Goal: Task Accomplishment & Management: Use online tool/utility

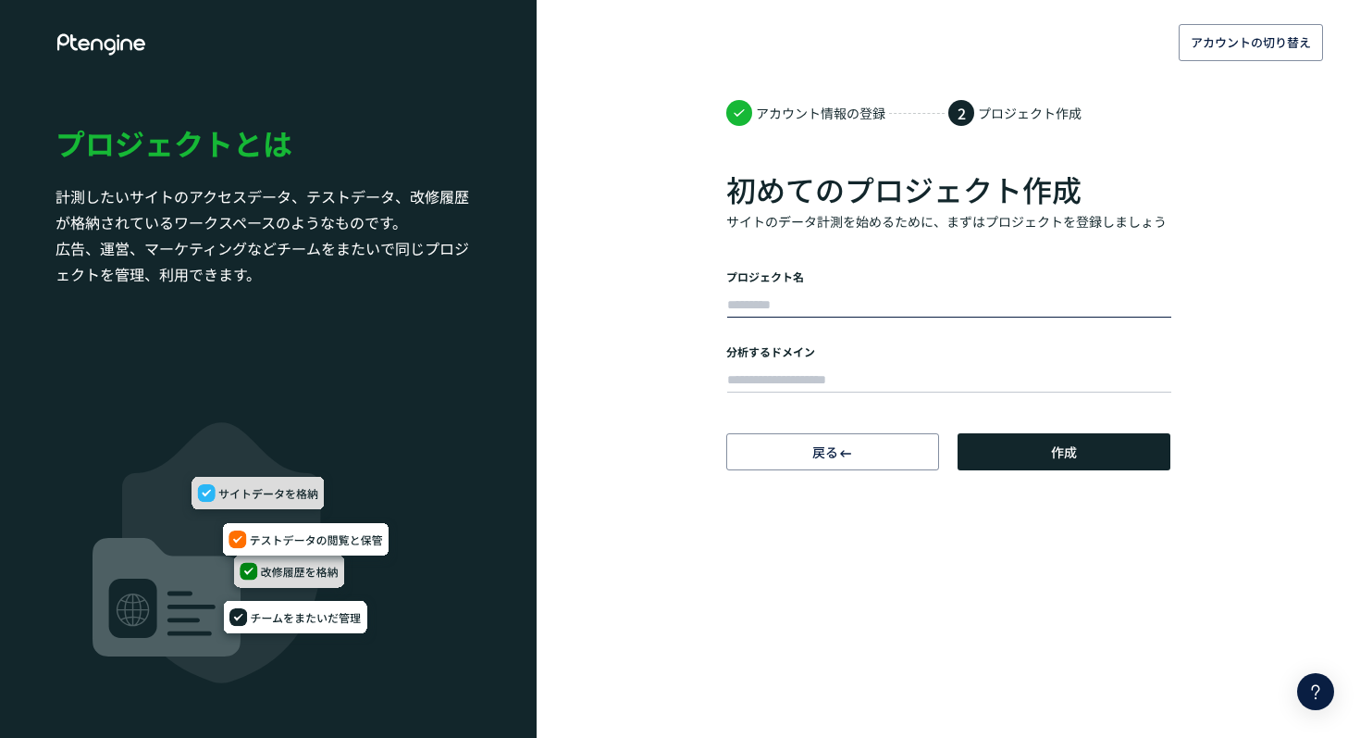
click at [893, 303] on input "text" at bounding box center [949, 305] width 444 height 26
type input "**********"
click at [906, 367] on input "text" at bounding box center [949, 380] width 444 height 26
click at [812, 383] on input "text" at bounding box center [949, 380] width 444 height 26
paste input "**********"
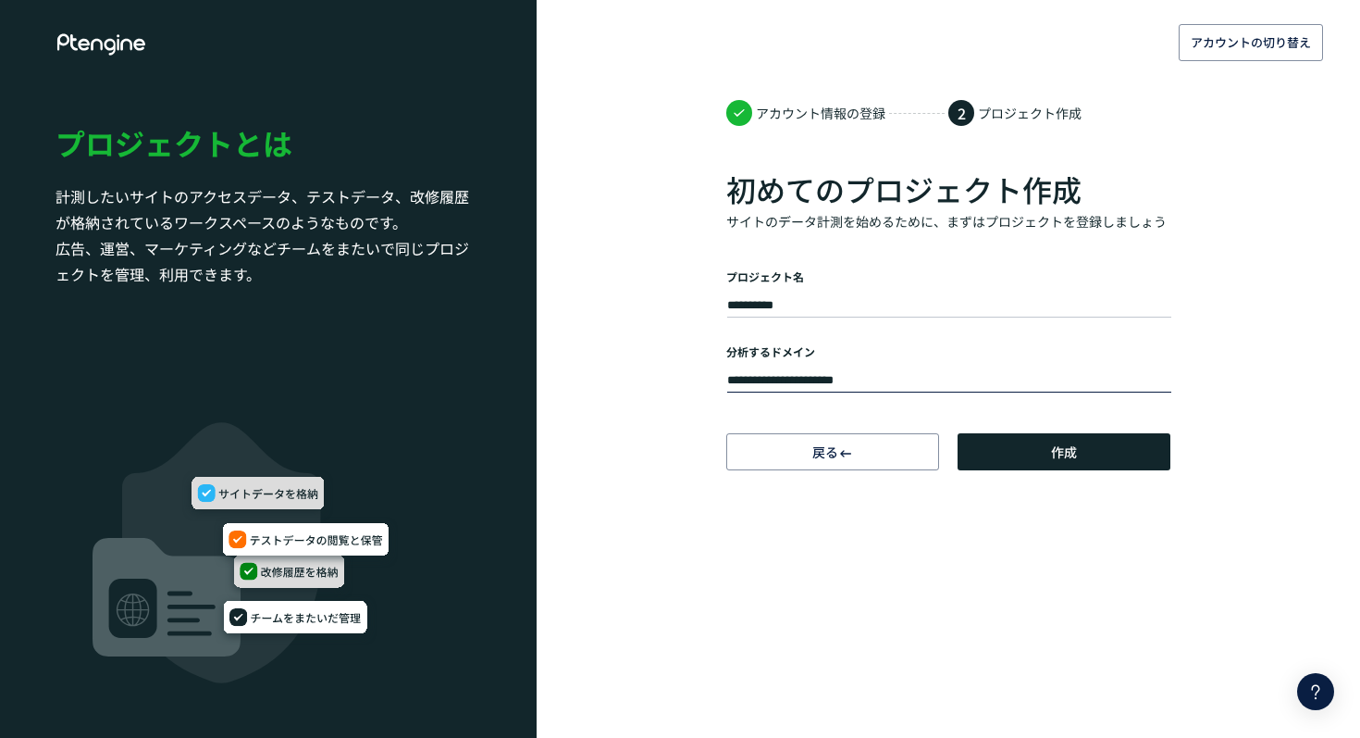
type input "**********"
click at [933, 561] on body "**********" at bounding box center [680, 369] width 1360 height 738
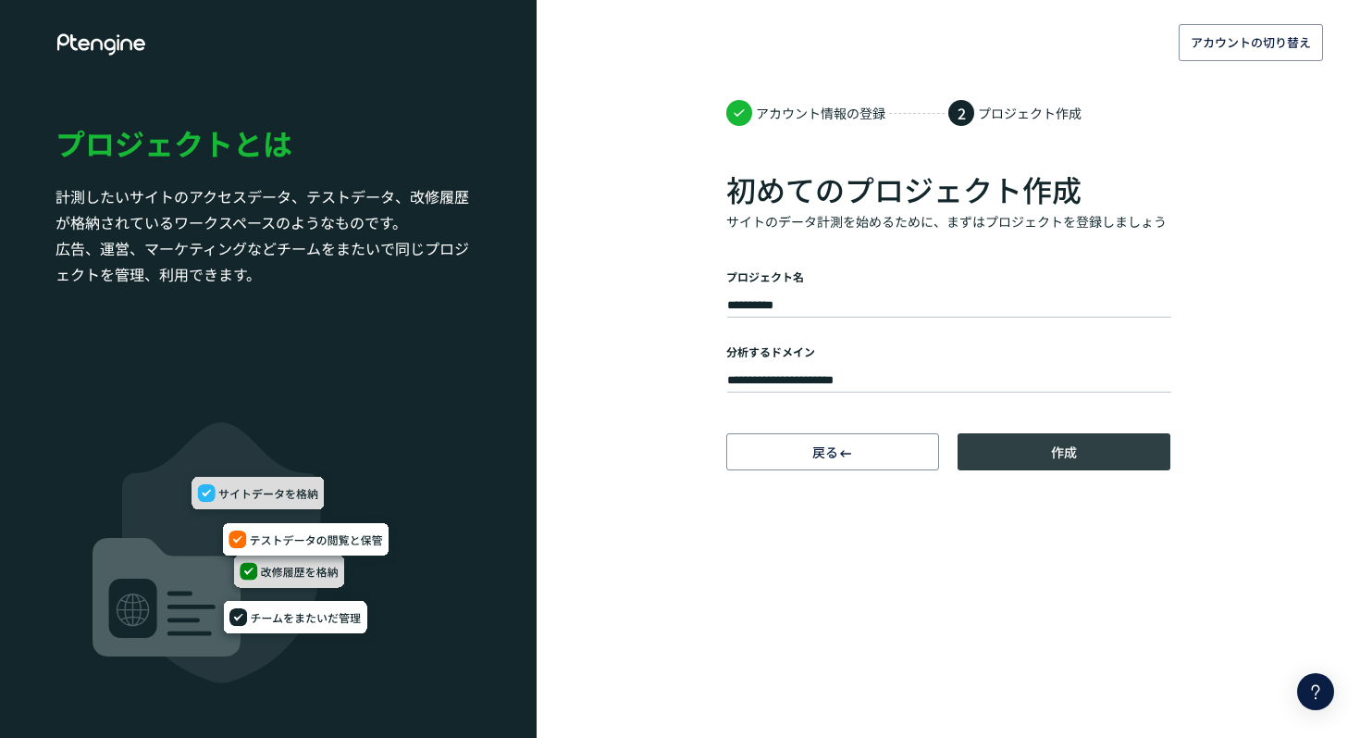
click at [1032, 456] on button "作成" at bounding box center [1064, 451] width 213 height 37
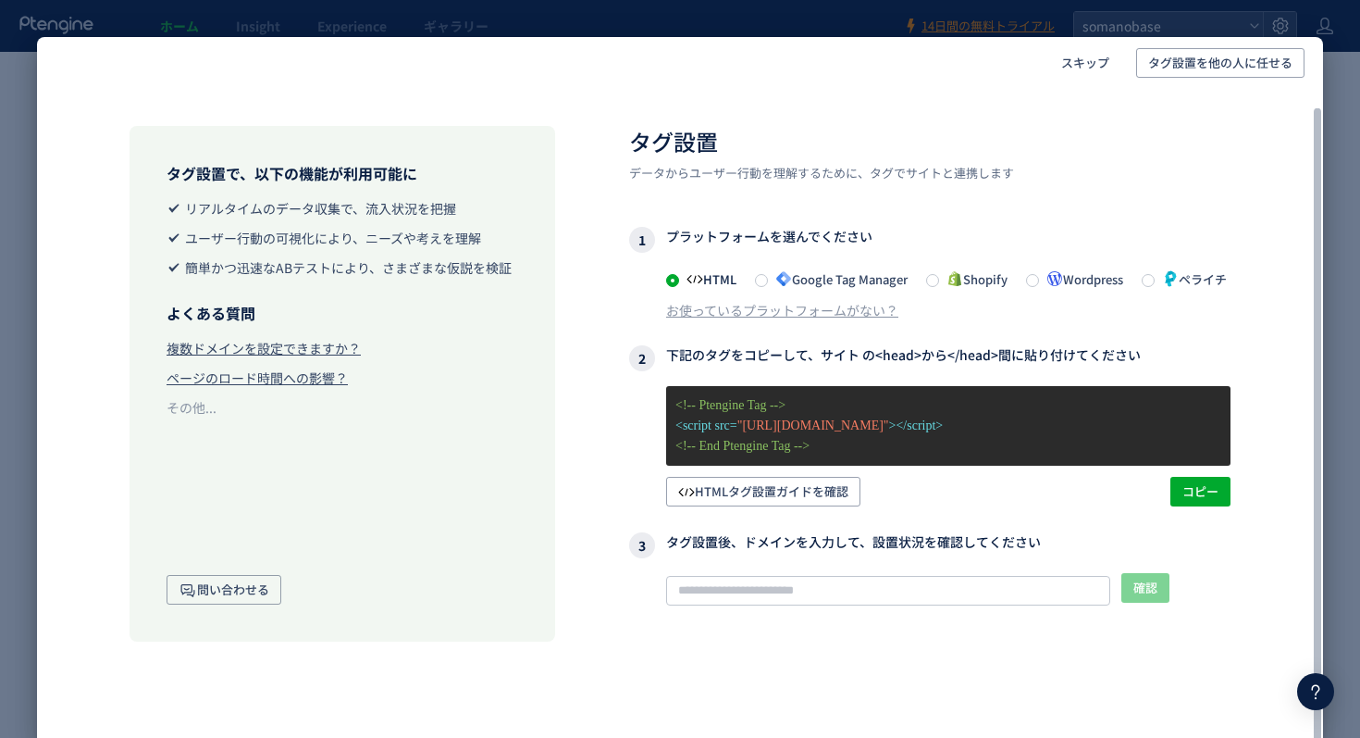
scroll to position [21, 0]
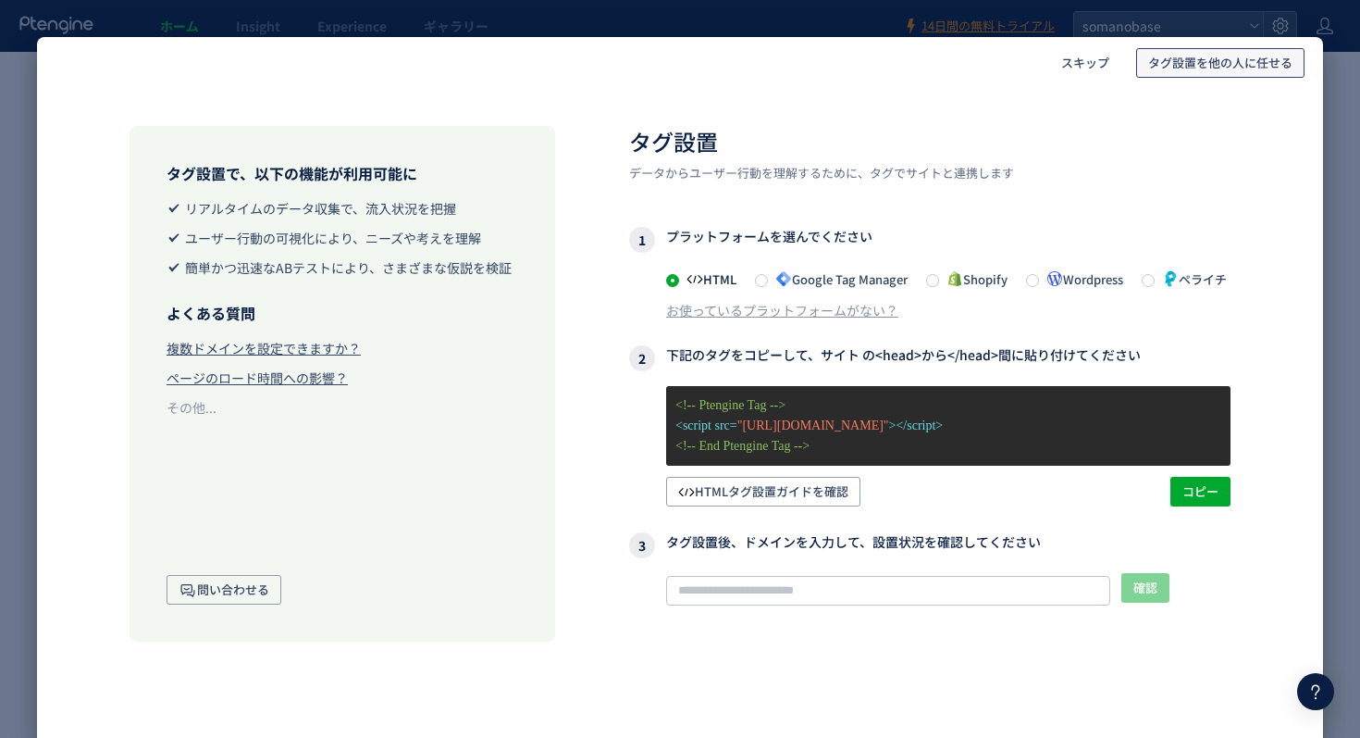
click at [1192, 61] on span "タグ設置を他の人に任せる" at bounding box center [1220, 63] width 144 height 30
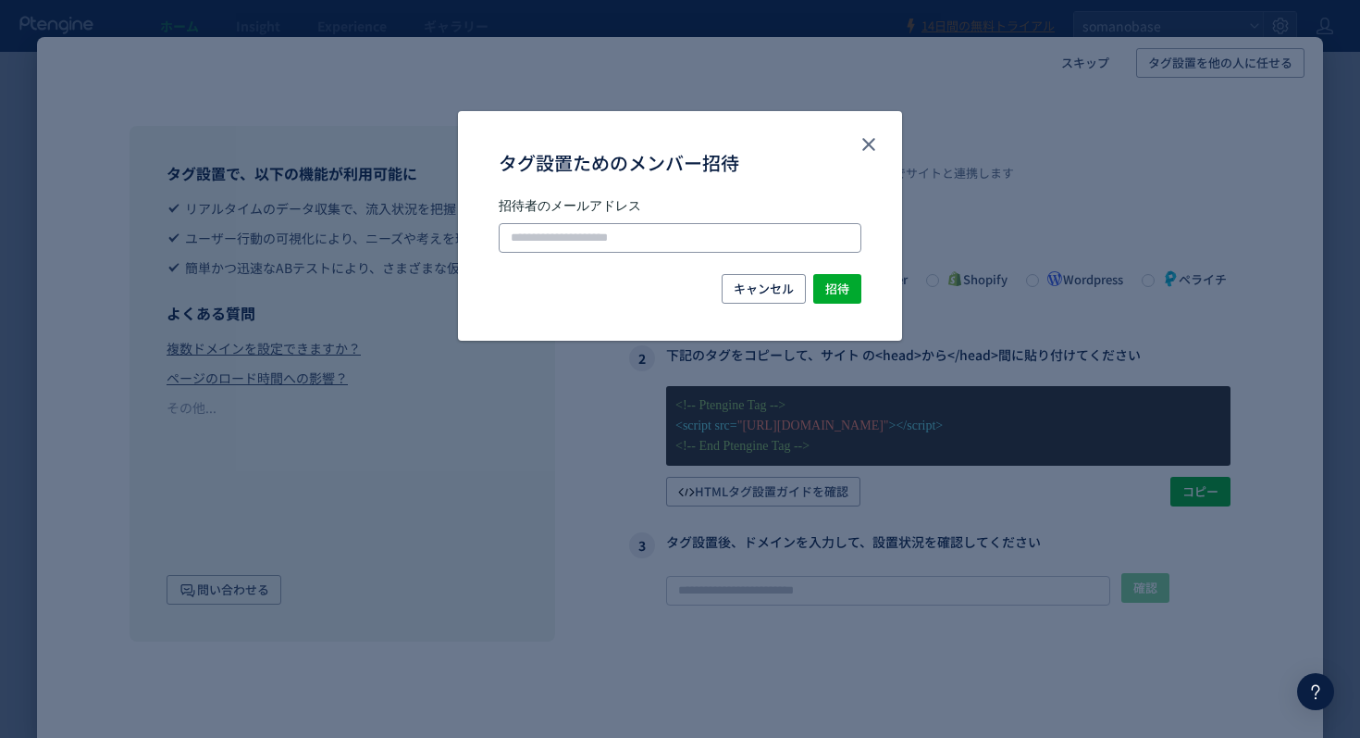
click at [787, 225] on input "タグ設置ためのメンバー招待" at bounding box center [680, 238] width 363 height 30
click at [866, 143] on icon "close" at bounding box center [869, 144] width 22 height 22
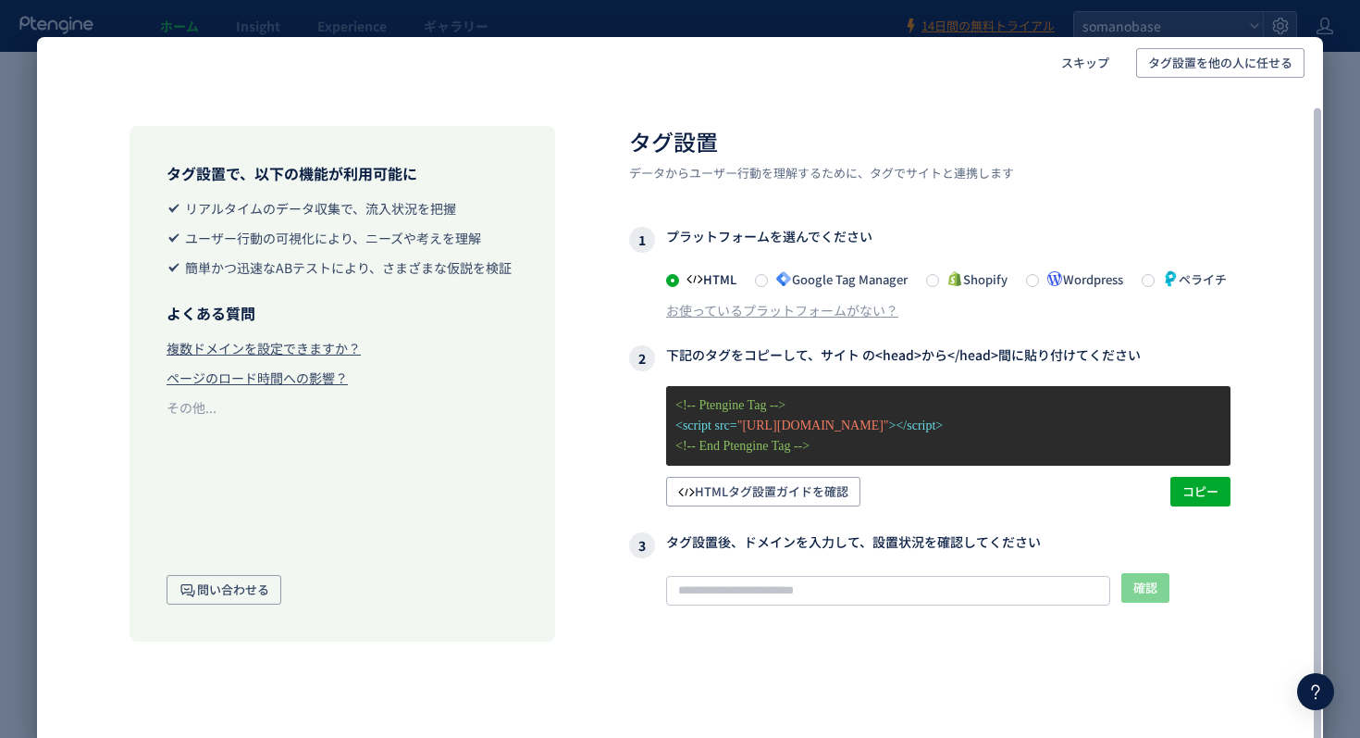
scroll to position [20, 0]
click at [773, 501] on span "HTMLタグ設置ガイドを確認" at bounding box center [763, 492] width 170 height 30
click at [1195, 494] on span "コピー" at bounding box center [1201, 492] width 36 height 30
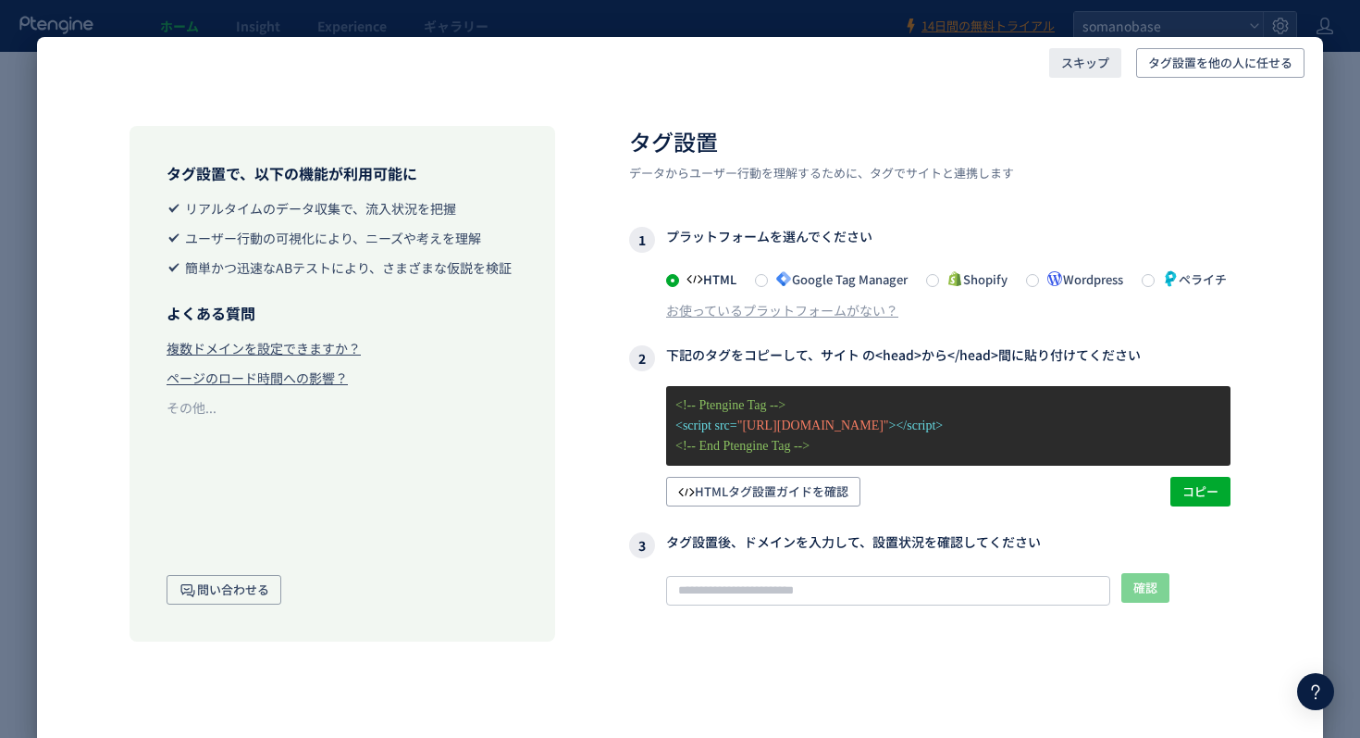
click at [1082, 68] on span "スキップ" at bounding box center [1085, 63] width 48 height 30
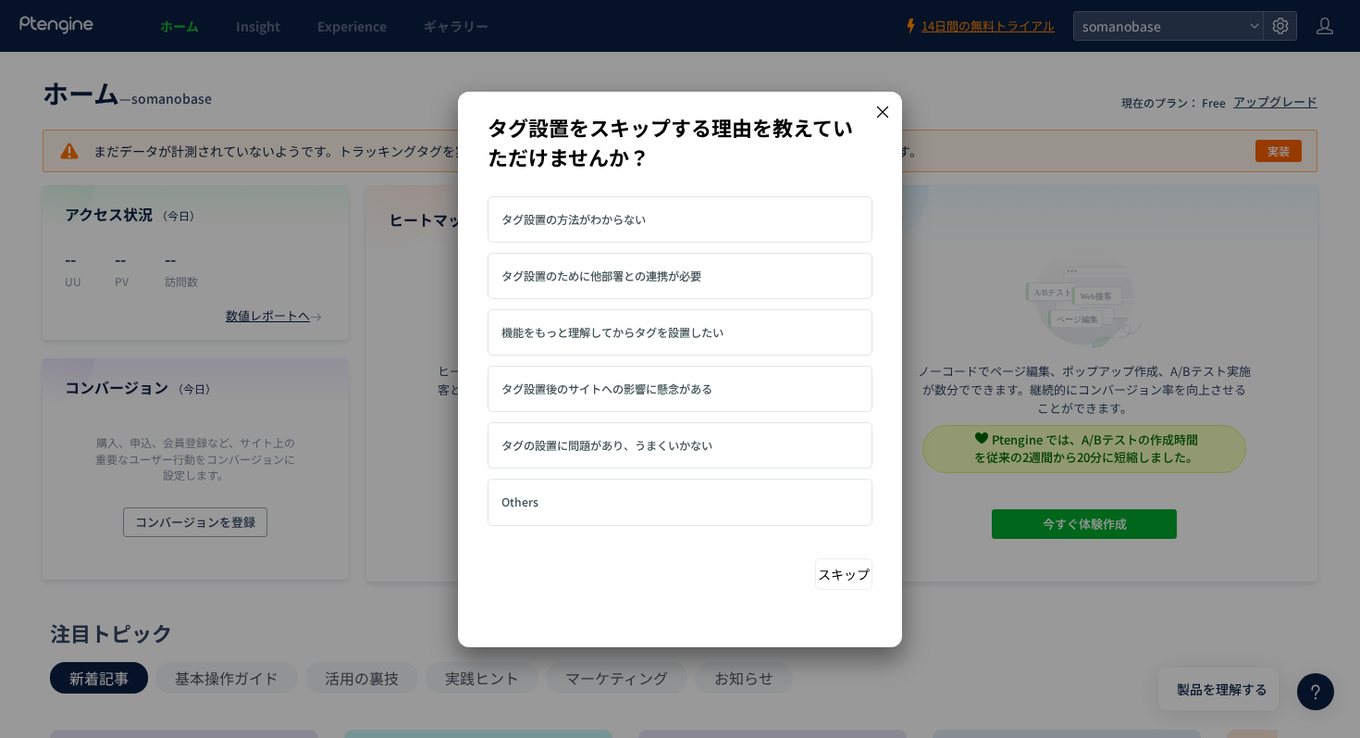
click at [679, 268] on span "タグ設置のために他部署との連携が必要" at bounding box center [602, 275] width 200 height 17
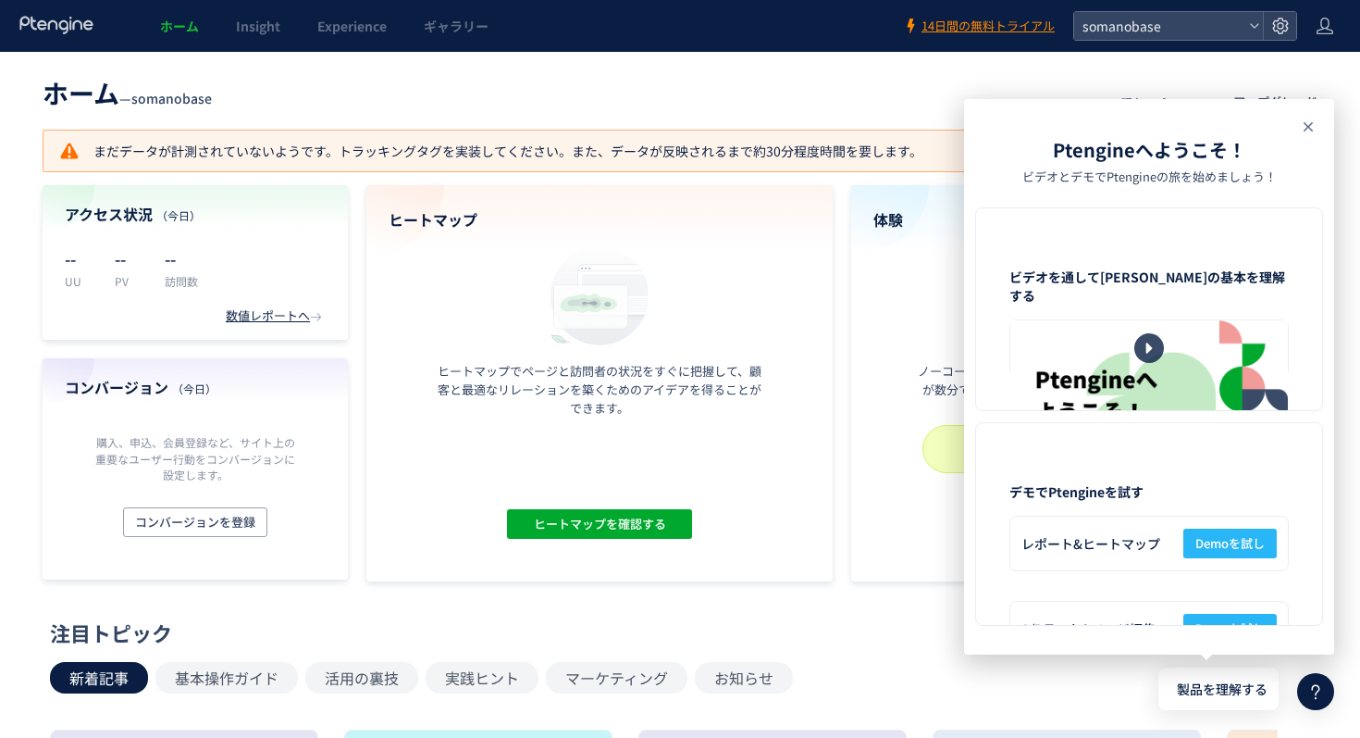
click at [0, 0] on icon at bounding box center [0, 0] width 0 height 0
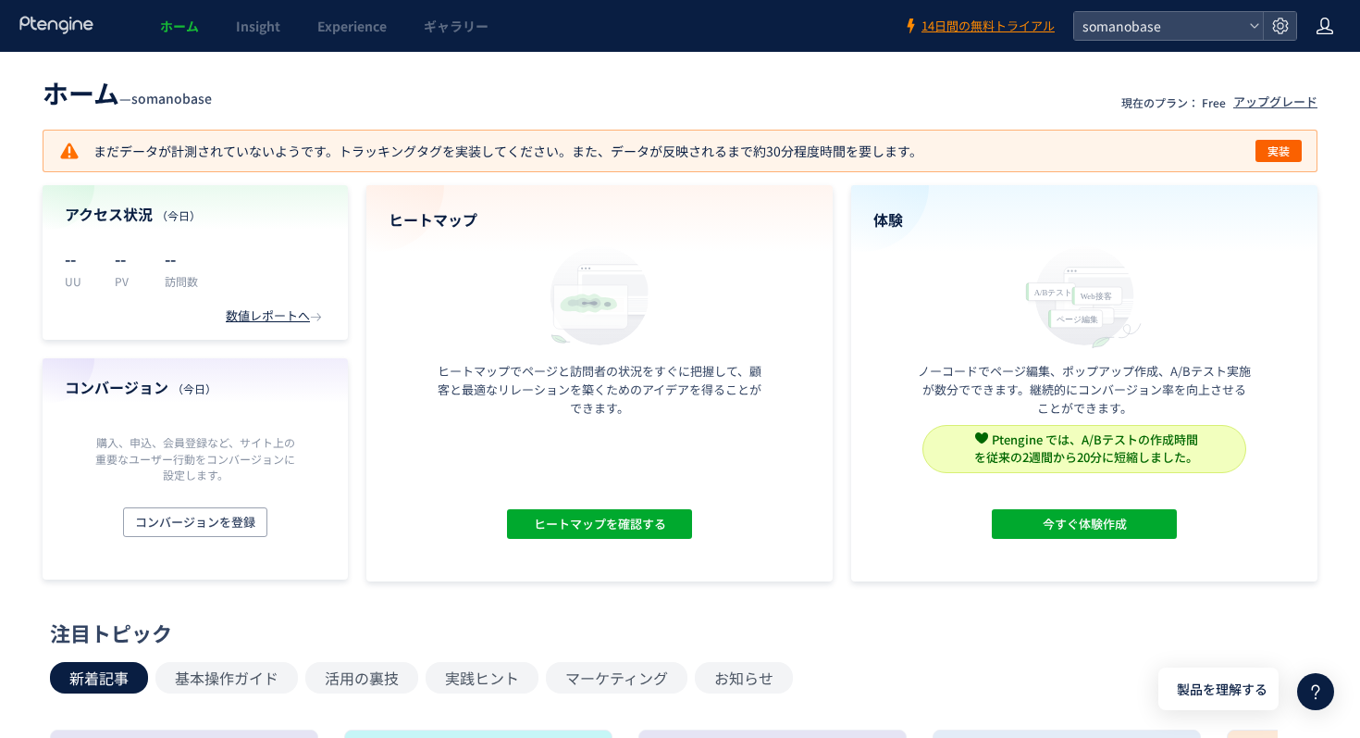
click at [1331, 31] on use at bounding box center [1325, 26] width 17 height 17
click at [269, 92] on header "ホーム — somanobase 現在のプラン： Free アップグレード" at bounding box center [680, 90] width 1275 height 41
click at [76, 26] on icon at bounding box center [57, 25] width 77 height 19
